Goal: Task Accomplishment & Management: Manage account settings

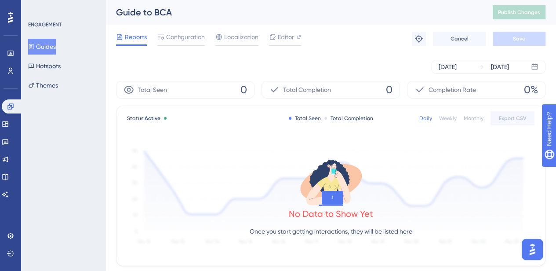
click at [56, 48] on button "Guides" at bounding box center [42, 47] width 28 height 16
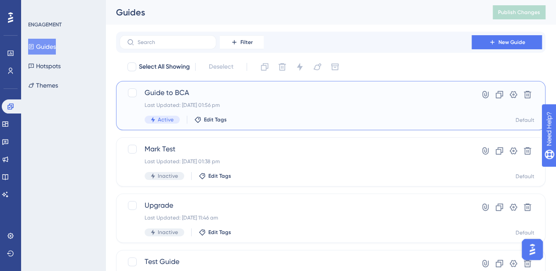
click at [345, 99] on div "Guide to BCA Last Updated: 25 Sept 2025 01:56 pm Active Edit Tags" at bounding box center [296, 105] width 302 height 36
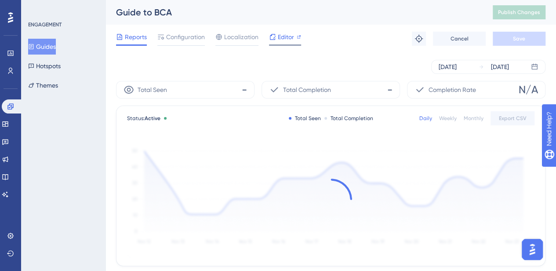
click at [284, 32] on span "Editor" at bounding box center [286, 37] width 16 height 11
click at [56, 50] on button "Guides" at bounding box center [42, 47] width 28 height 16
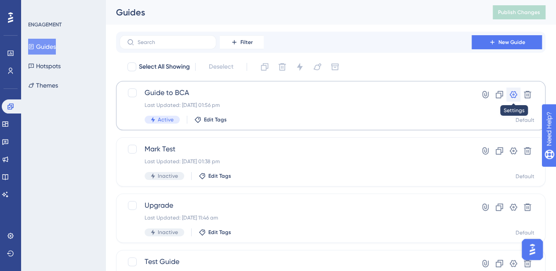
click at [514, 91] on icon at bounding box center [513, 94] width 9 height 9
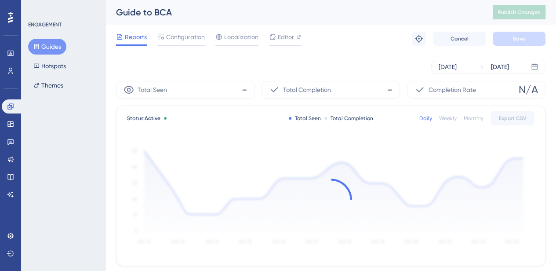
click at [48, 48] on button "Guides" at bounding box center [47, 47] width 38 height 16
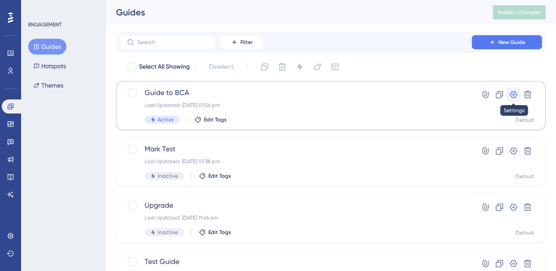
click at [514, 93] on icon at bounding box center [513, 94] width 9 height 9
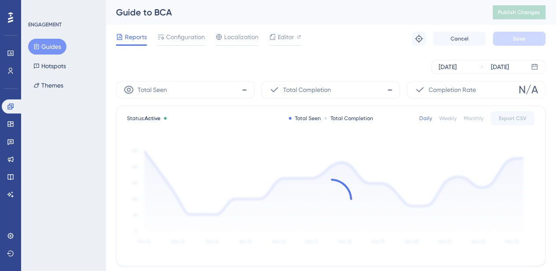
click at [9, 21] on icon at bounding box center [10, 17] width 5 height 11
click at [9, 51] on icon at bounding box center [10, 53] width 6 height 5
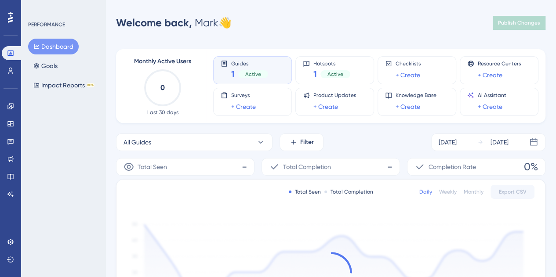
click at [247, 73] on span "Active" at bounding box center [253, 74] width 16 height 7
click at [234, 75] on div "1 Active" at bounding box center [249, 74] width 37 height 12
click at [224, 63] on icon at bounding box center [224, 63] width 7 height 7
click at [14, 107] on link at bounding box center [11, 106] width 18 height 14
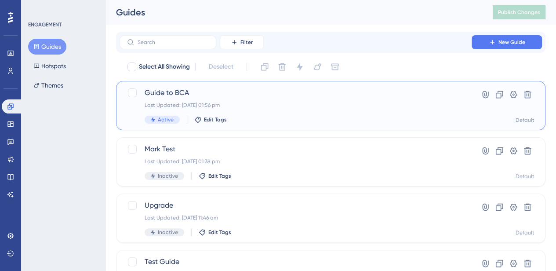
click at [179, 90] on span "Guide to BCA" at bounding box center [296, 92] width 302 height 11
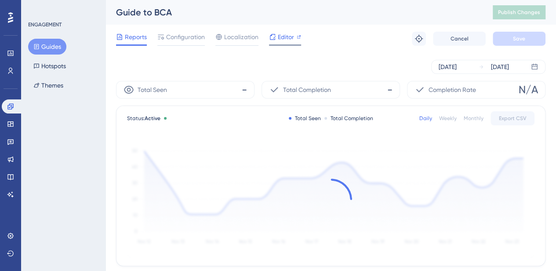
click at [284, 37] on span "Editor" at bounding box center [286, 37] width 16 height 11
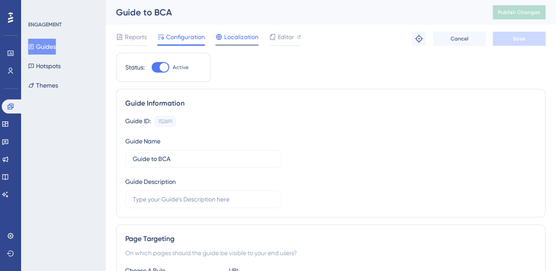
click at [239, 40] on span "Localization" at bounding box center [241, 37] width 34 height 11
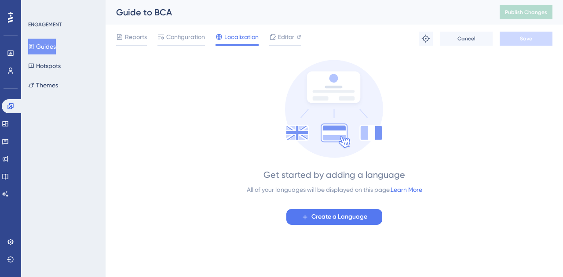
click at [56, 45] on button "Guides" at bounding box center [42, 47] width 28 height 16
